Goal: Task Accomplishment & Management: Complete application form

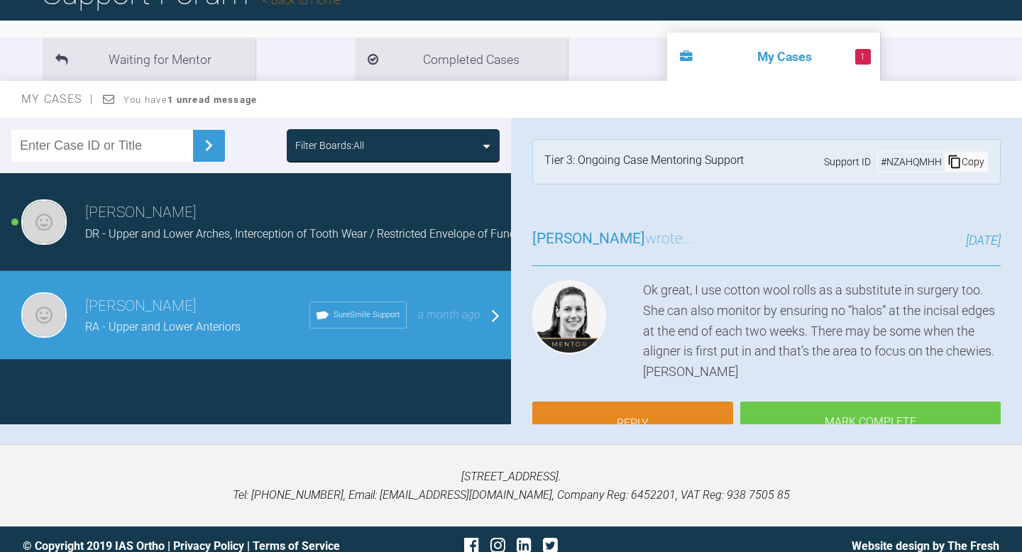
scroll to position [147, 0]
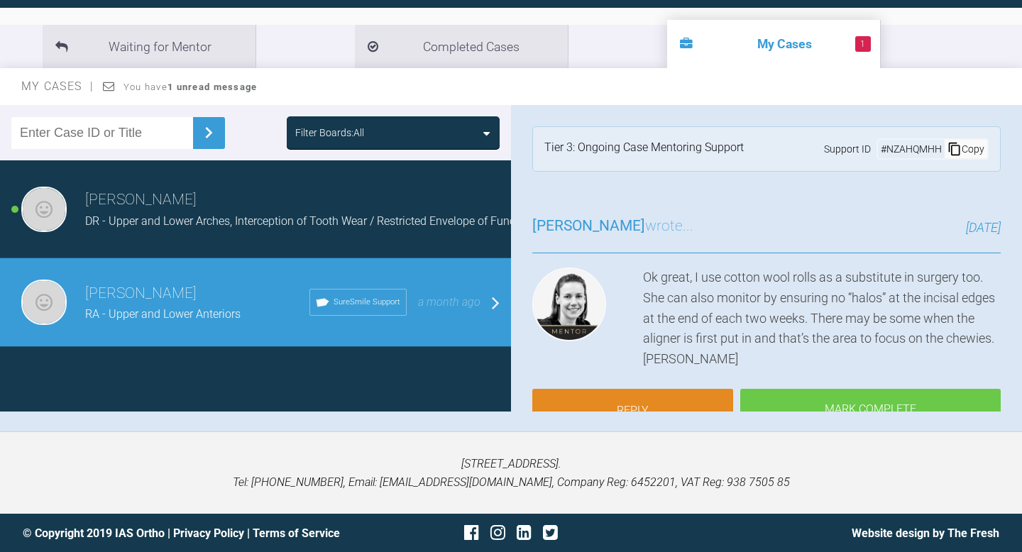
click at [249, 227] on span "DR - Upper and Lower Arches, Interception of Tooth Wear / Restricted Envelope o…" at bounding box center [309, 220] width 449 height 13
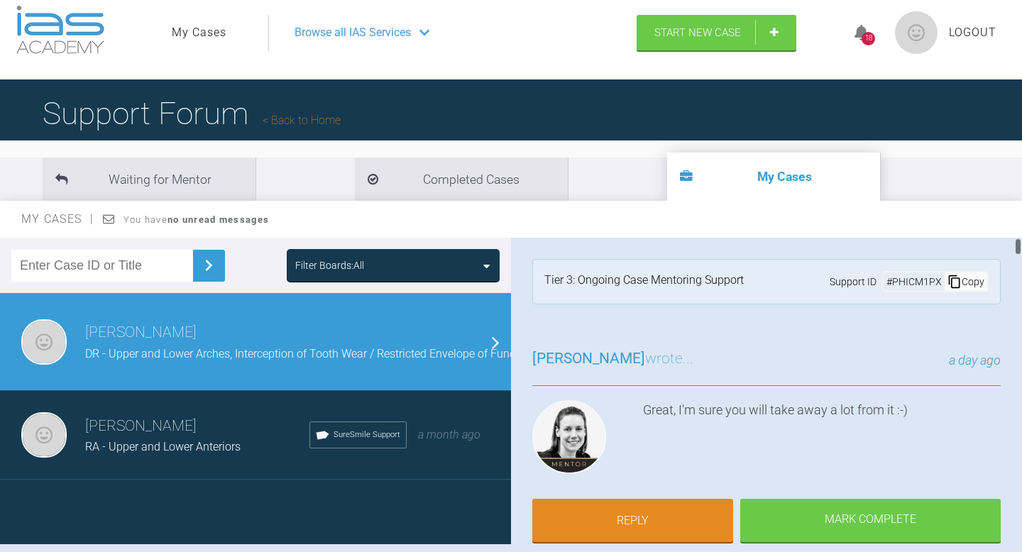
scroll to position [0, 0]
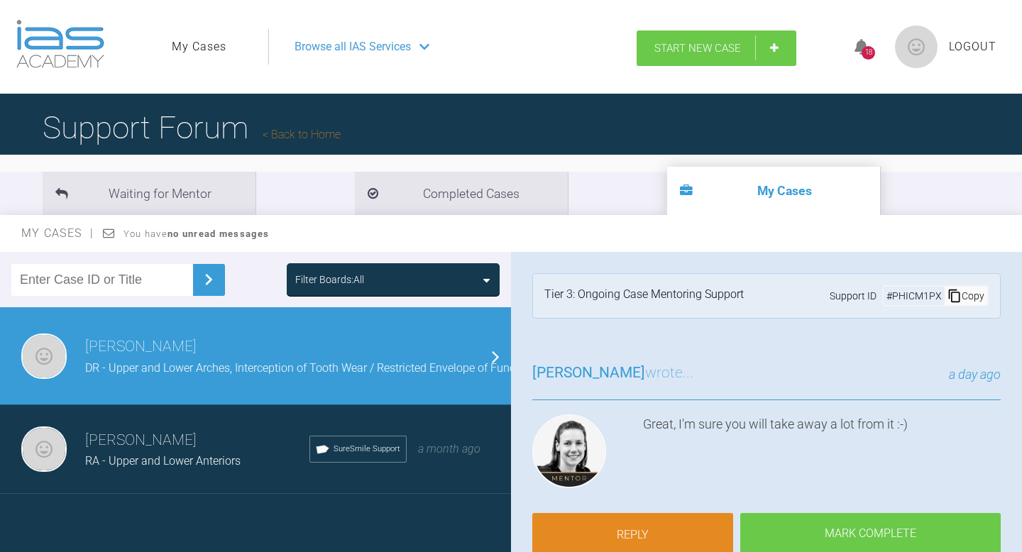
click at [682, 52] on span "Start New Case" at bounding box center [698, 48] width 87 height 13
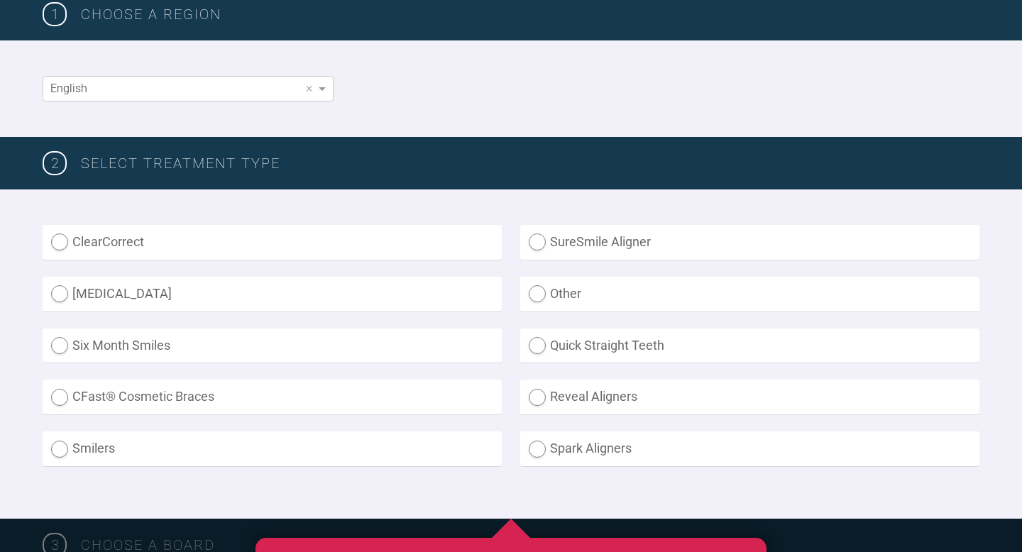
scroll to position [261, 0]
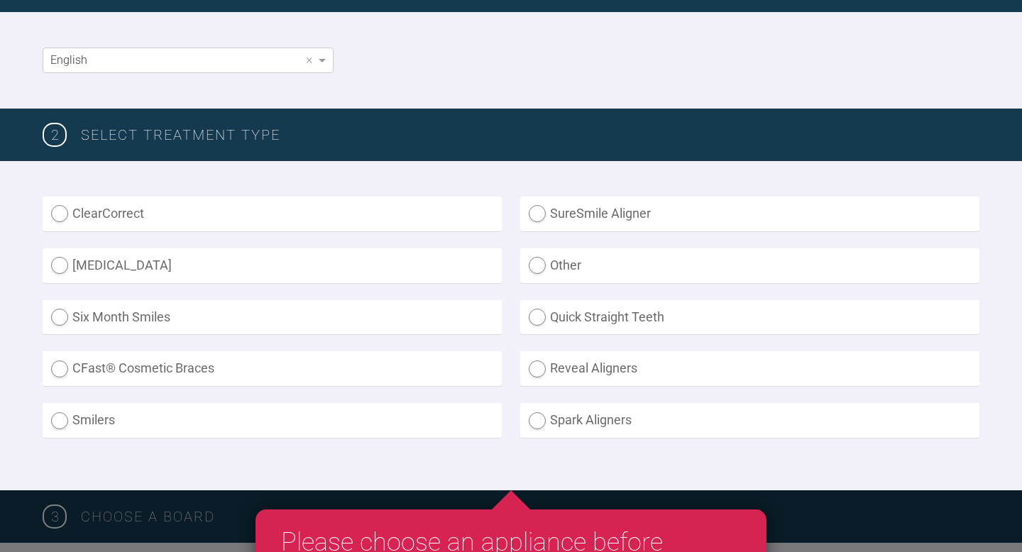
click at [586, 212] on label "SureSmile Aligner" at bounding box center [749, 214] width 459 height 35
radio Aligner "true"
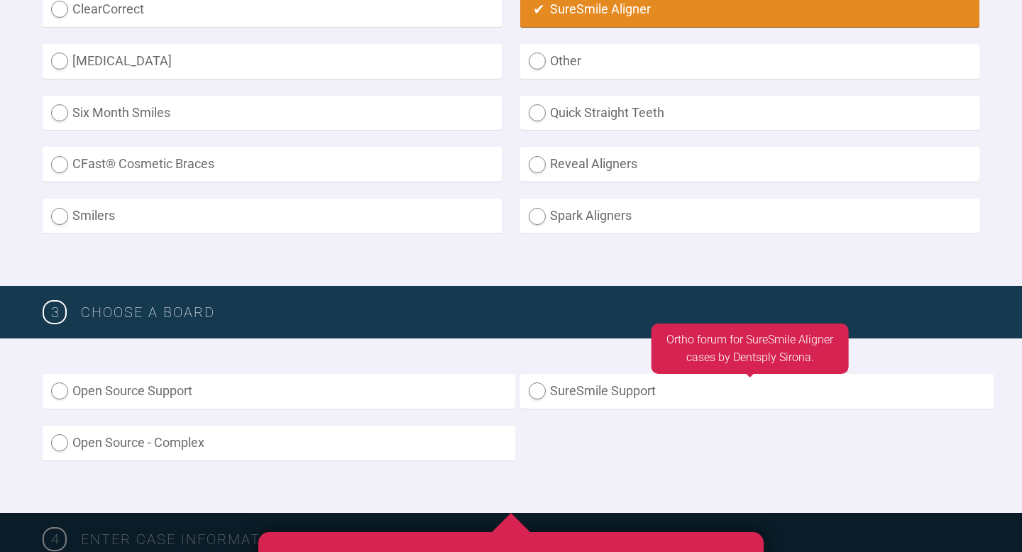
click at [555, 376] on label "SureSmile Support" at bounding box center [756, 391] width 473 height 35
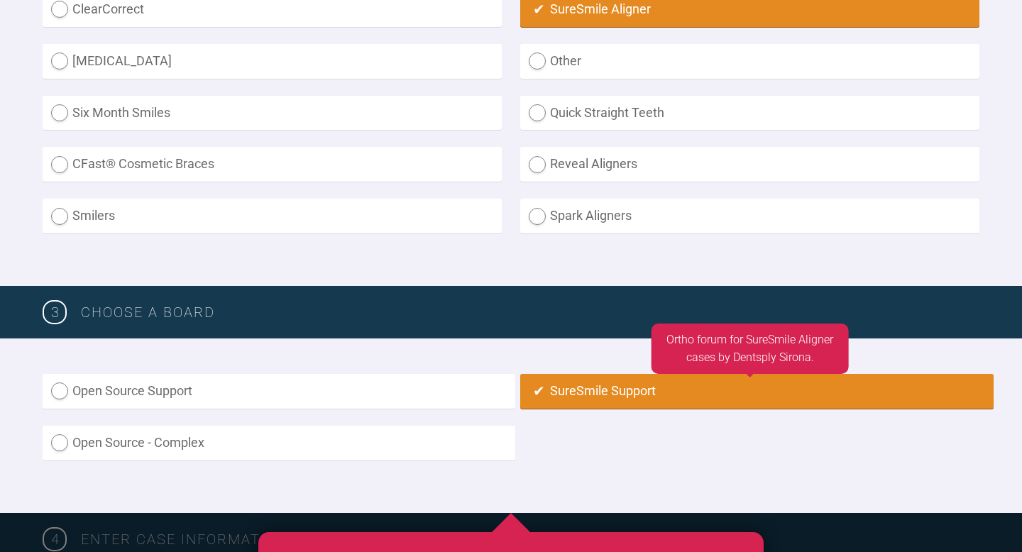
radio input "true"
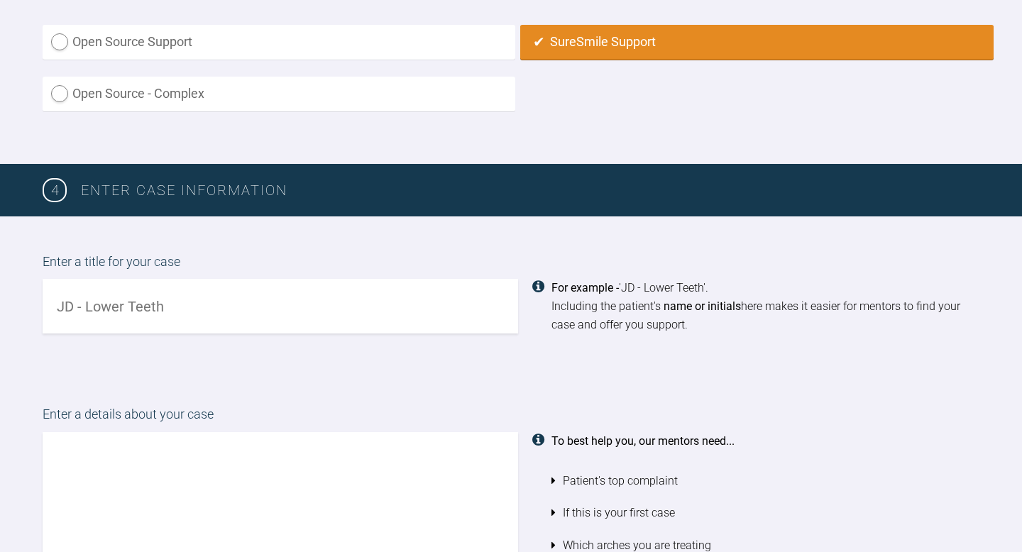
scroll to position [854, 0]
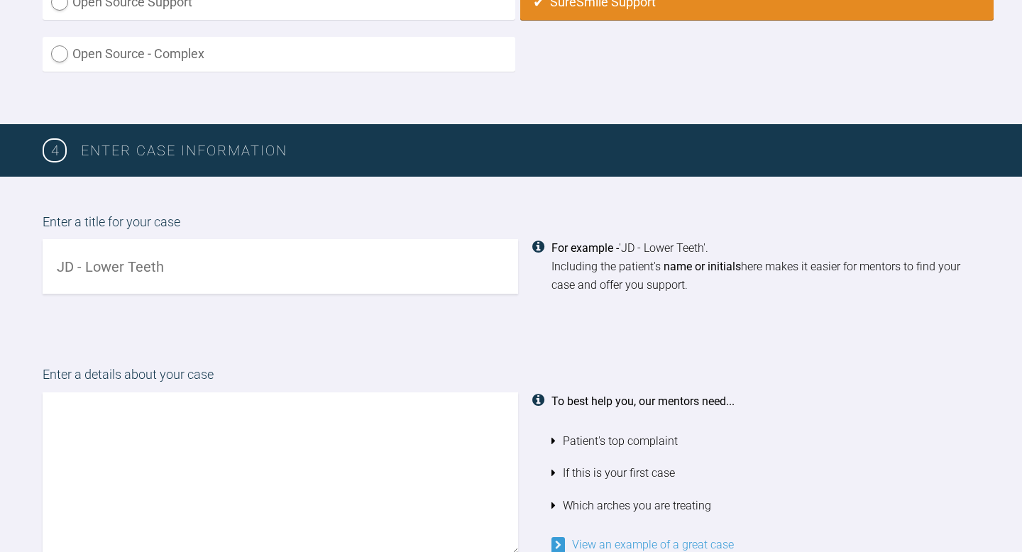
click at [265, 280] on input "text" at bounding box center [281, 266] width 476 height 55
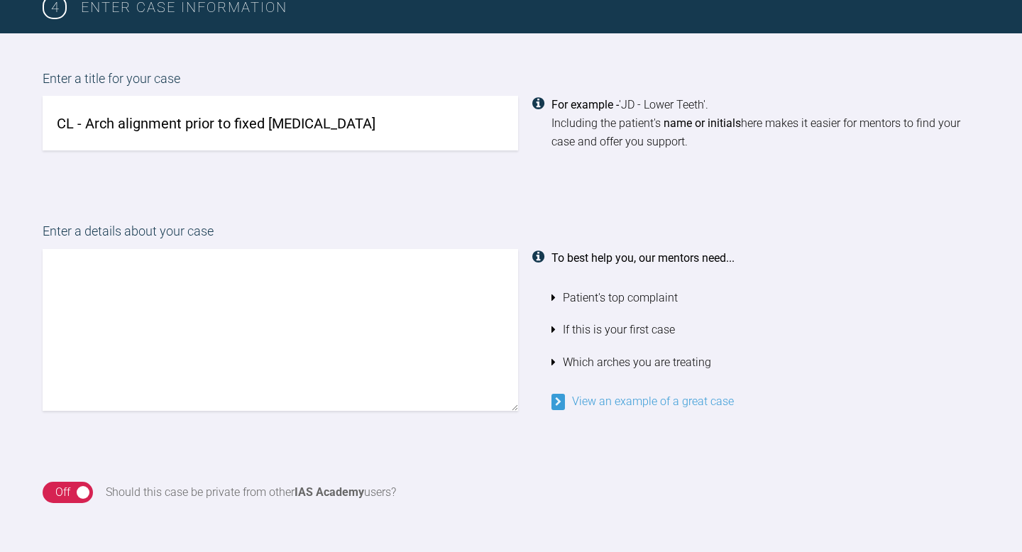
scroll to position [1003, 0]
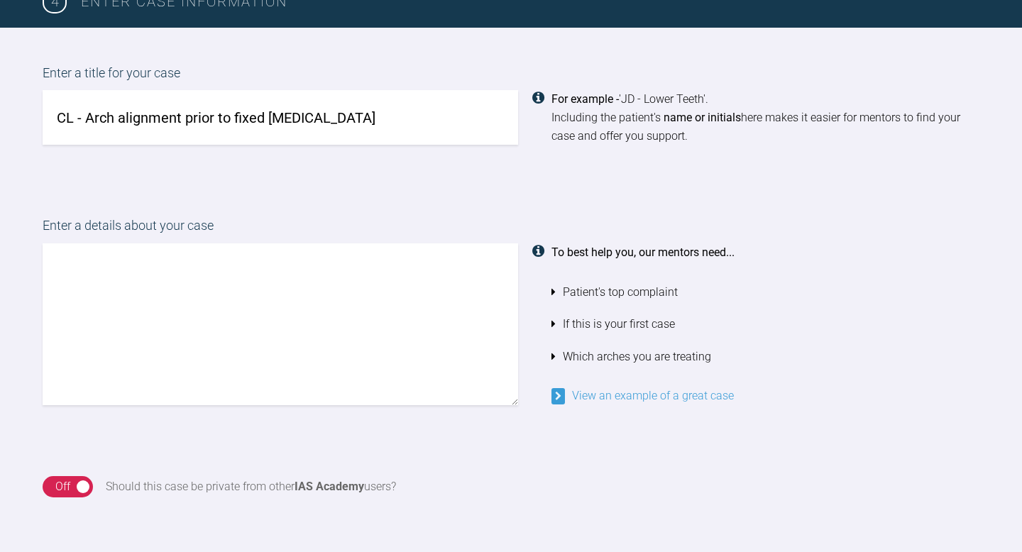
type input "CL - Arch alignment prior to fixed [MEDICAL_DATA]"
click at [160, 295] on textarea at bounding box center [281, 325] width 476 height 162
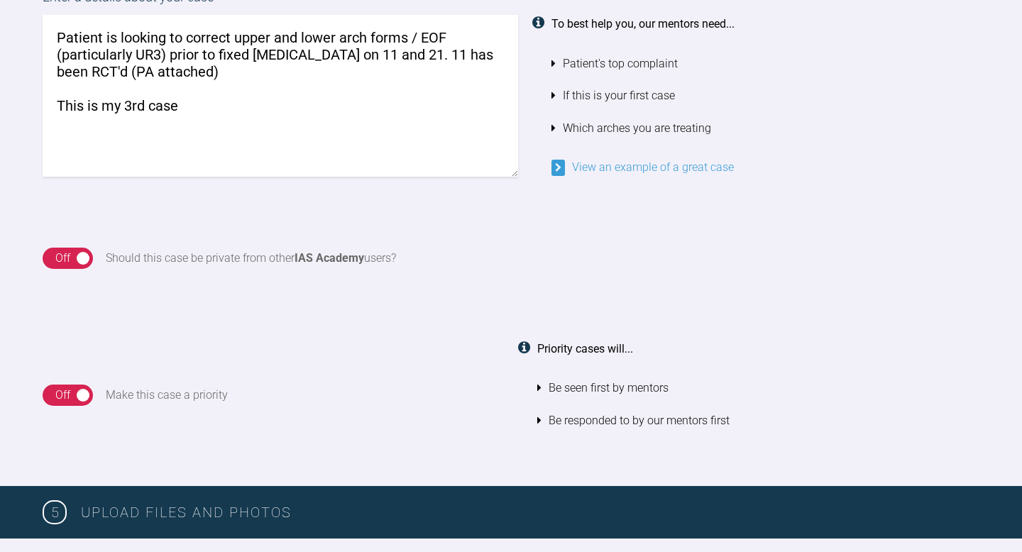
scroll to position [1257, 0]
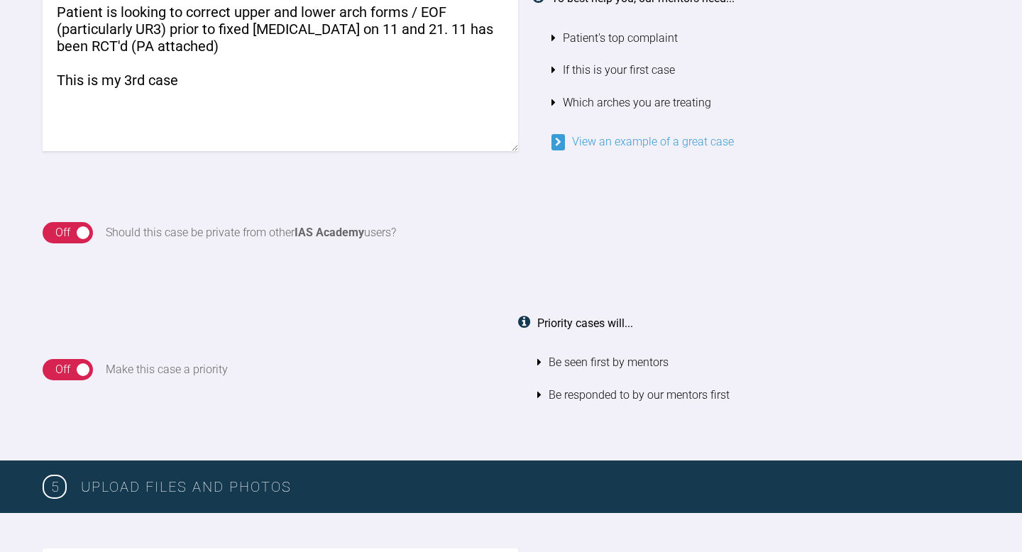
type textarea "Patient is looking to correct upper and lower arch forms / EOF (particularly UR…"
click at [69, 233] on div "Off" at bounding box center [62, 233] width 15 height 18
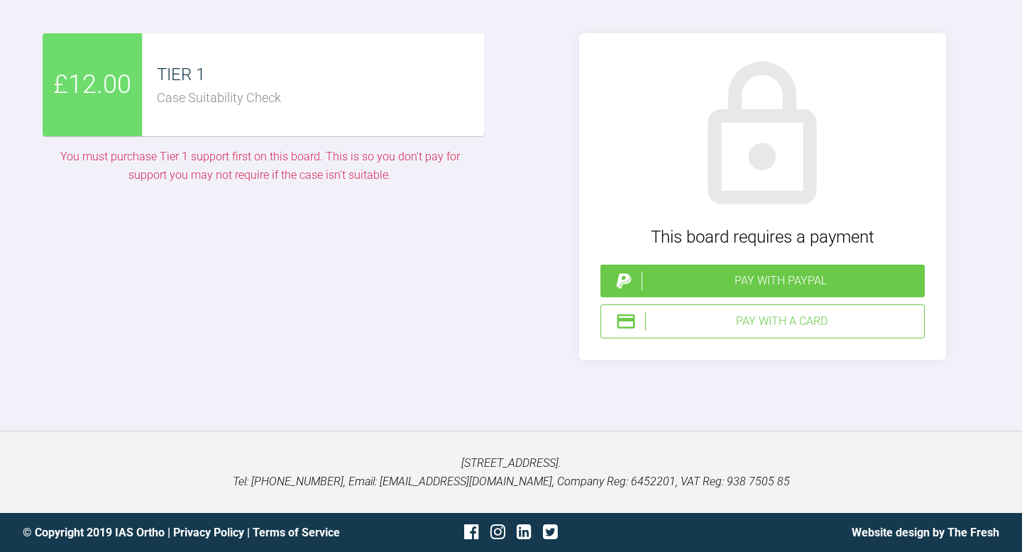
scroll to position [4393, 0]
click at [695, 331] on div "Pay with a Card" at bounding box center [781, 321] width 273 height 18
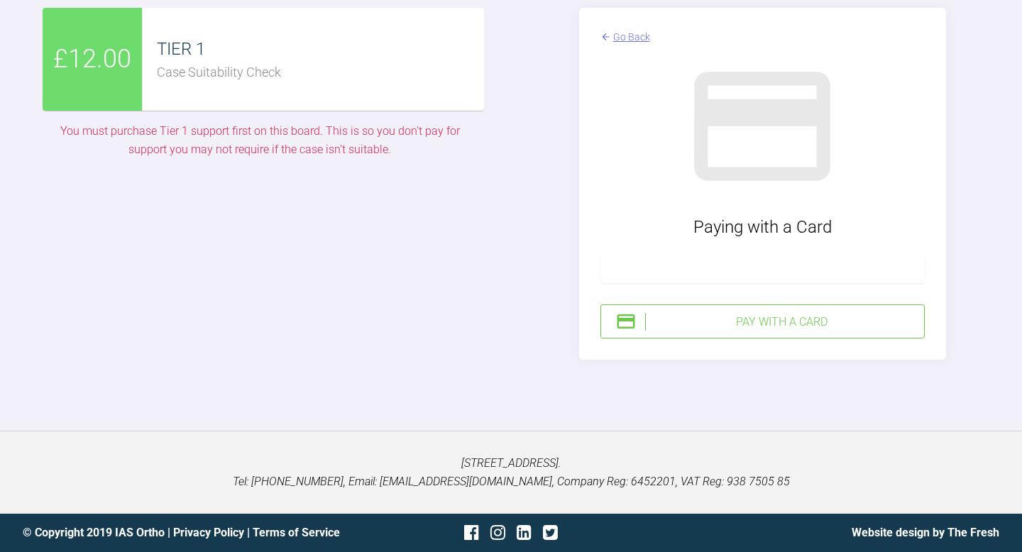
scroll to position [4437, 0]
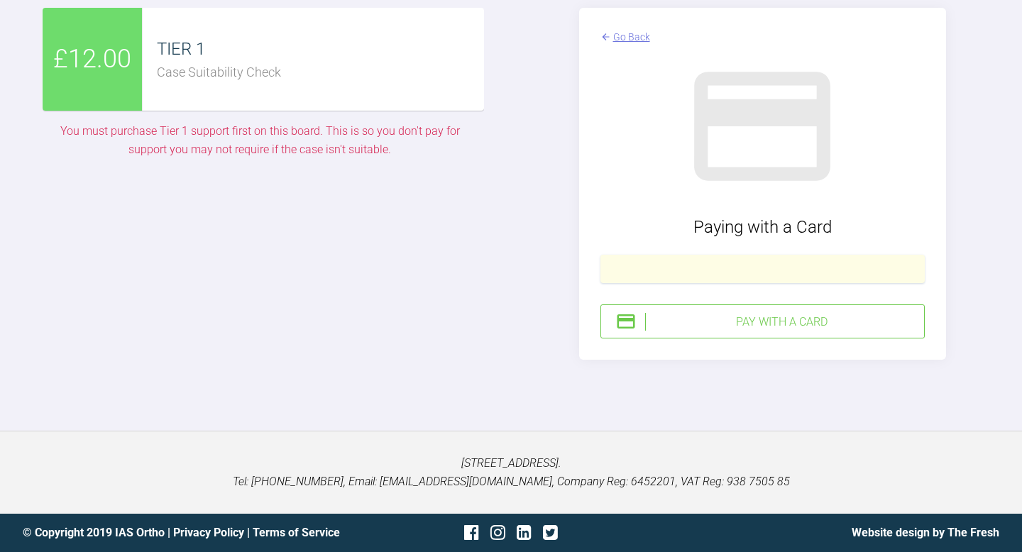
click at [832, 332] on div "Pay with a Card" at bounding box center [781, 322] width 273 height 18
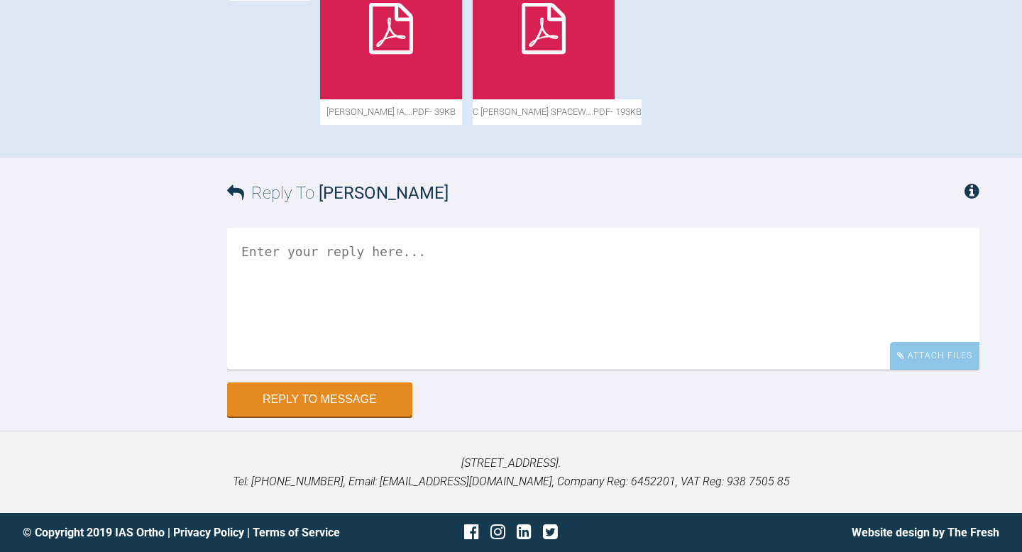
scroll to position [893, 0]
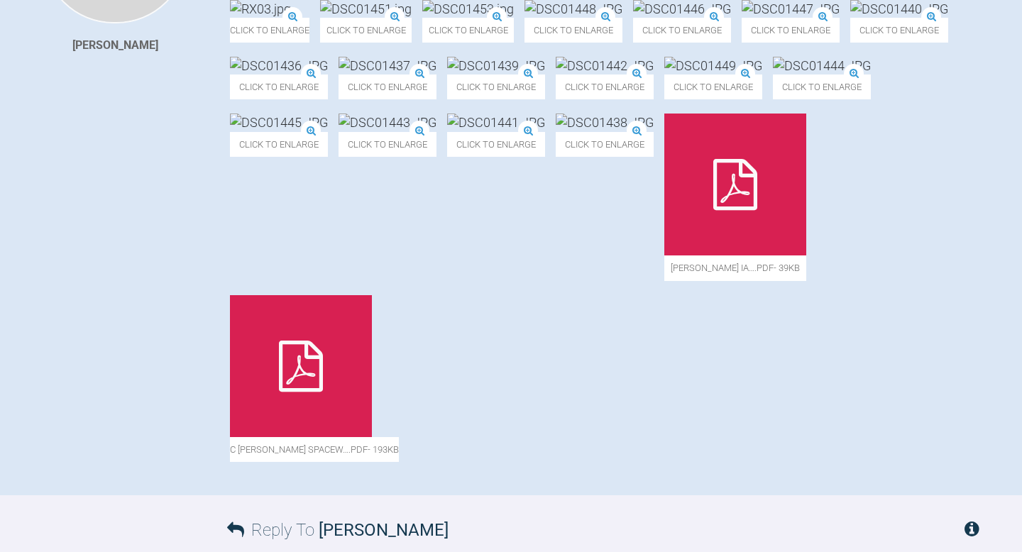
scroll to position [0, 0]
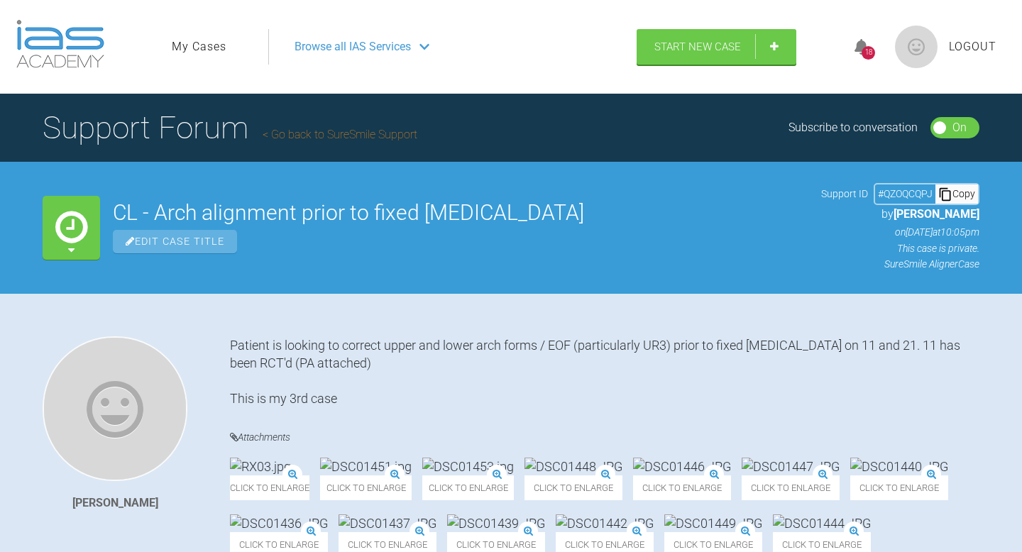
click at [194, 40] on link "My Cases" at bounding box center [199, 47] width 55 height 18
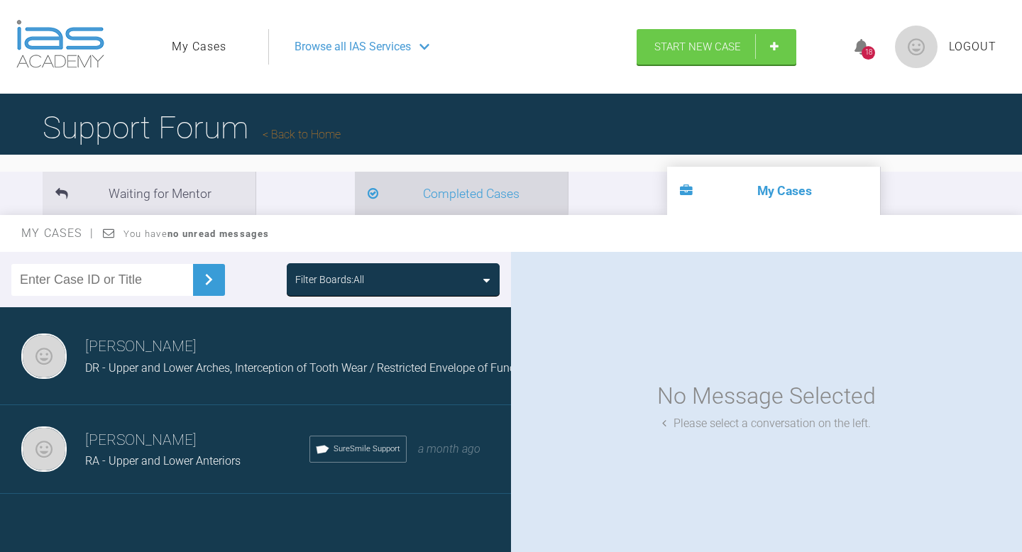
click at [355, 197] on li "Completed Cases" at bounding box center [461, 193] width 213 height 43
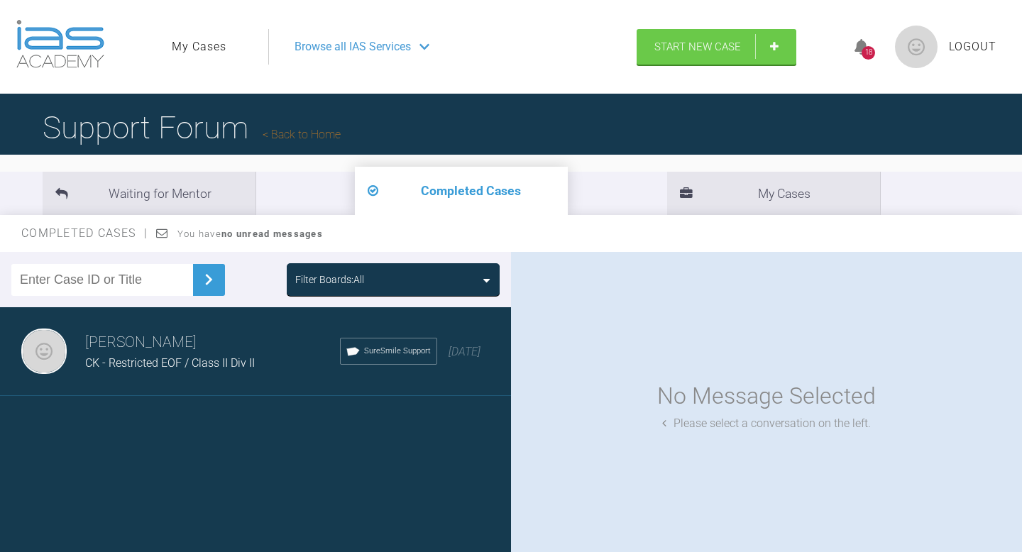
click at [236, 345] on h3 "[PERSON_NAME]" at bounding box center [212, 343] width 255 height 24
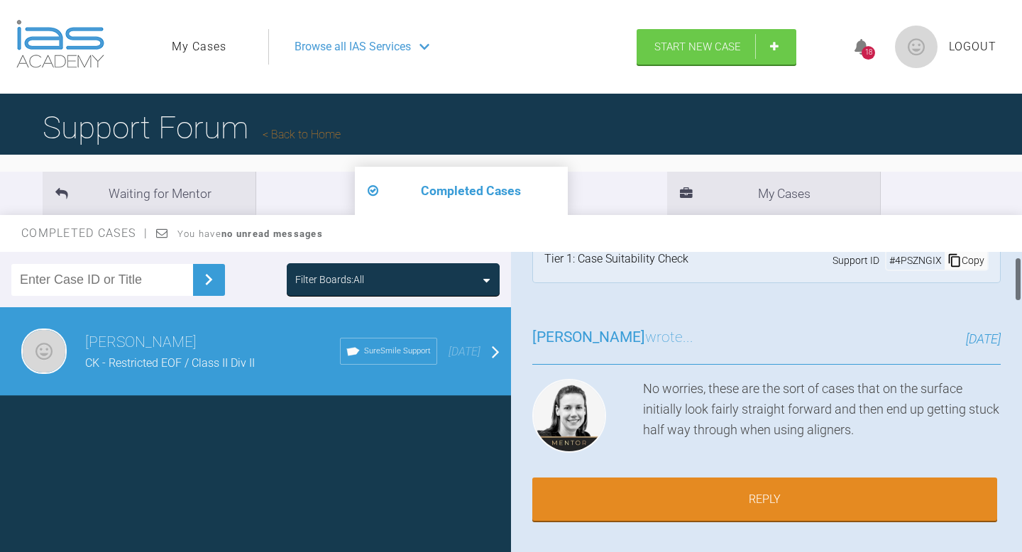
scroll to position [37, 0]
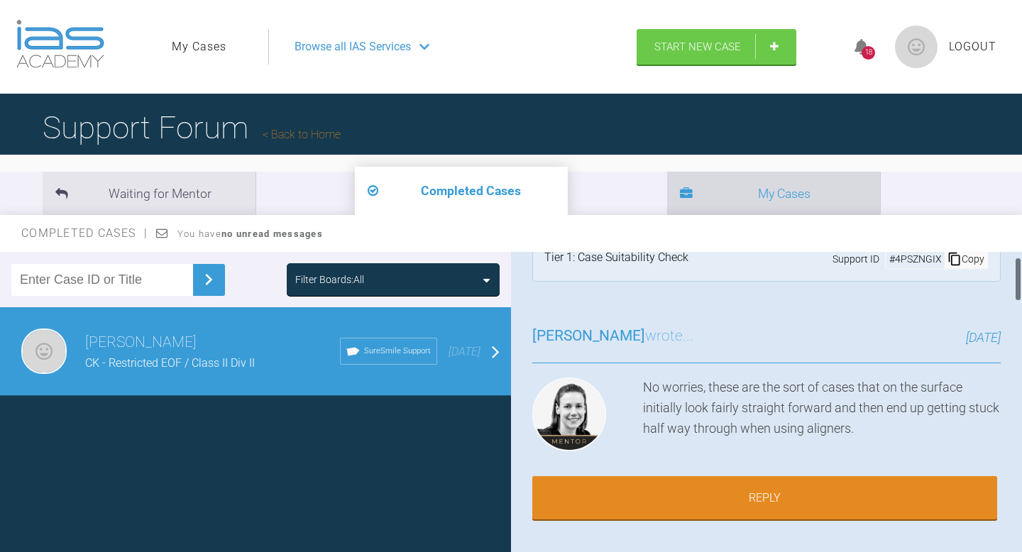
click at [680, 199] on icon at bounding box center [686, 194] width 13 height 13
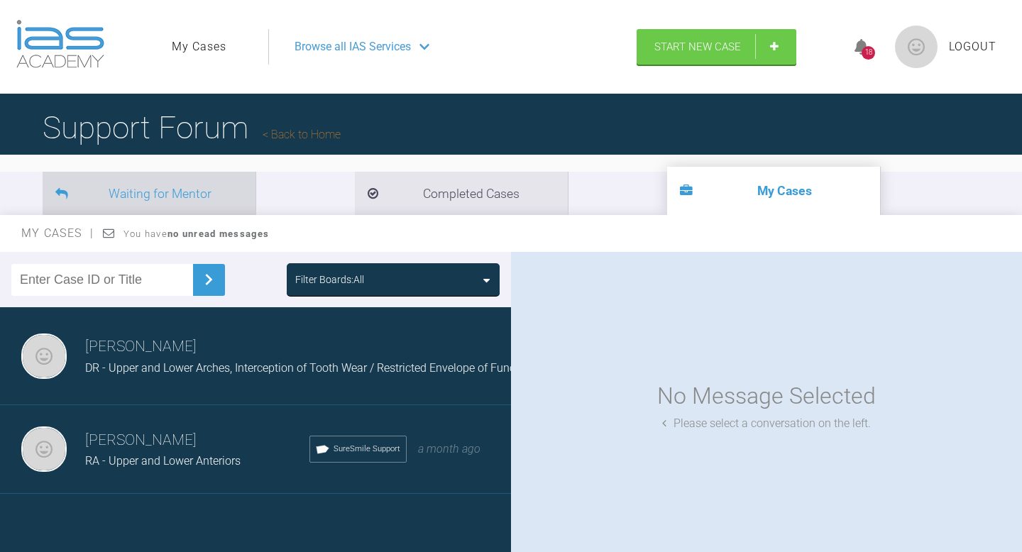
click at [195, 192] on li "Waiting for Mentor" at bounding box center [149, 193] width 213 height 43
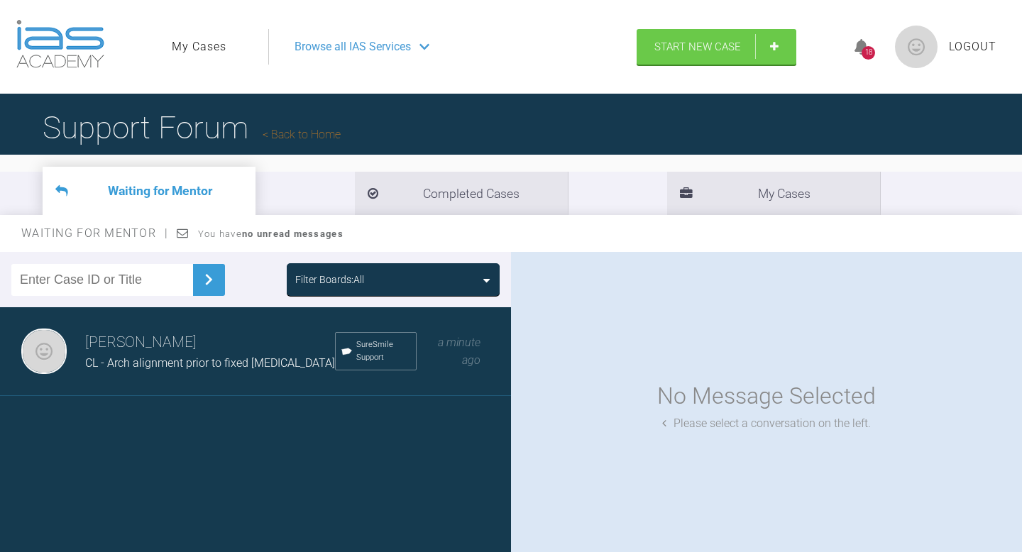
click at [182, 369] on span "CL - Arch alignment prior to fixed [MEDICAL_DATA]" at bounding box center [210, 362] width 250 height 13
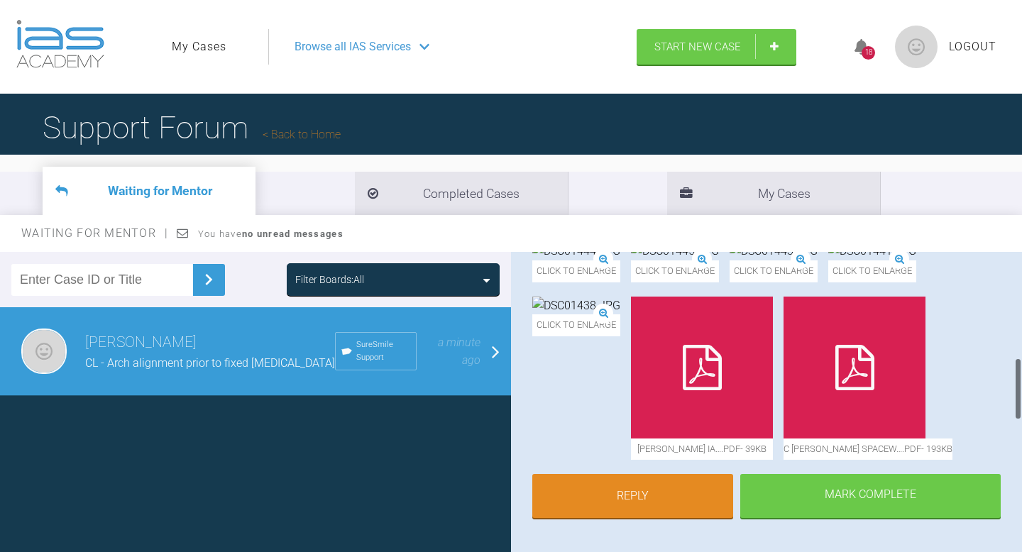
scroll to position [521, 0]
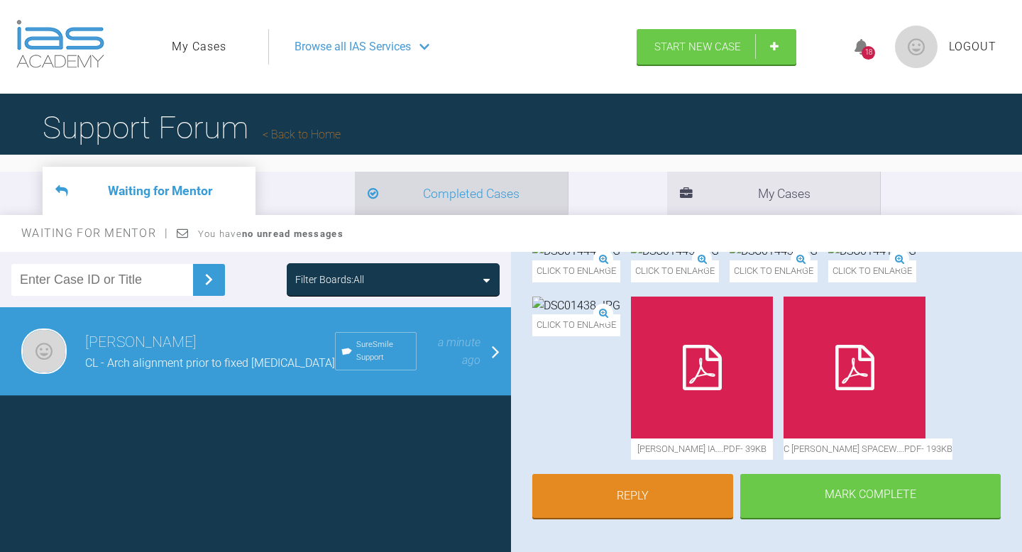
click at [355, 197] on li "Completed Cases" at bounding box center [461, 193] width 213 height 43
